Goal: Task Accomplishment & Management: Use online tool/utility

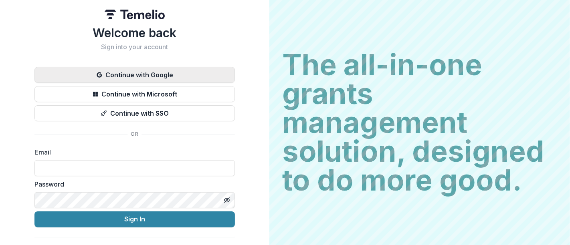
click at [159, 73] on button "Continue with Google" at bounding box center [134, 75] width 200 height 16
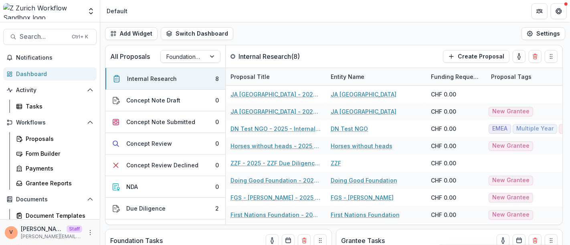
click at [159, 73] on button "Internal Research 8" at bounding box center [165, 79] width 120 height 22
click at [344, 15] on header "Default" at bounding box center [335, 11] width 470 height 22
